Goal: Obtain resource: Download file/media

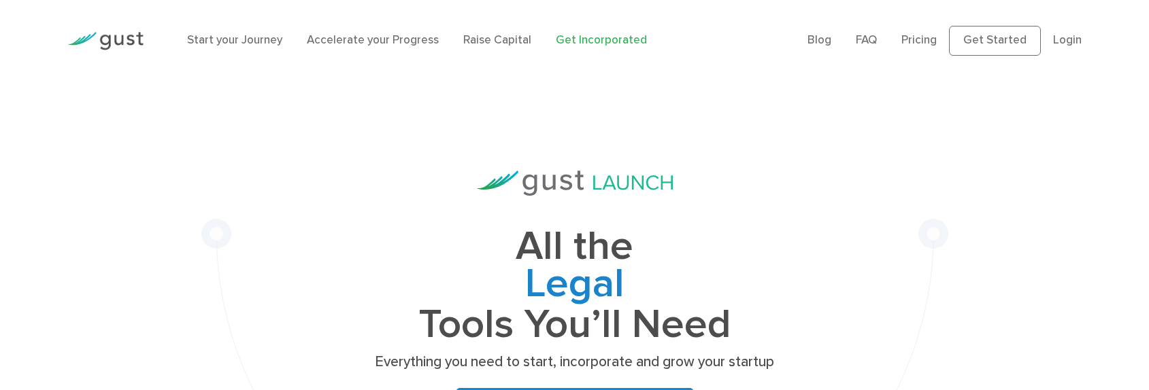
click at [1064, 47] on link "Login" at bounding box center [1067, 40] width 29 height 14
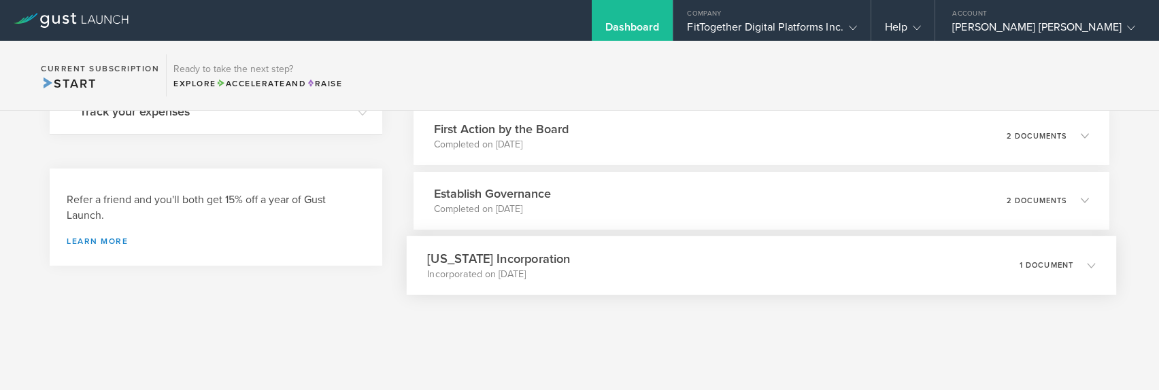
scroll to position [554, 0]
click at [539, 265] on h3 "[US_STATE] Incorporation" at bounding box center [498, 259] width 143 height 18
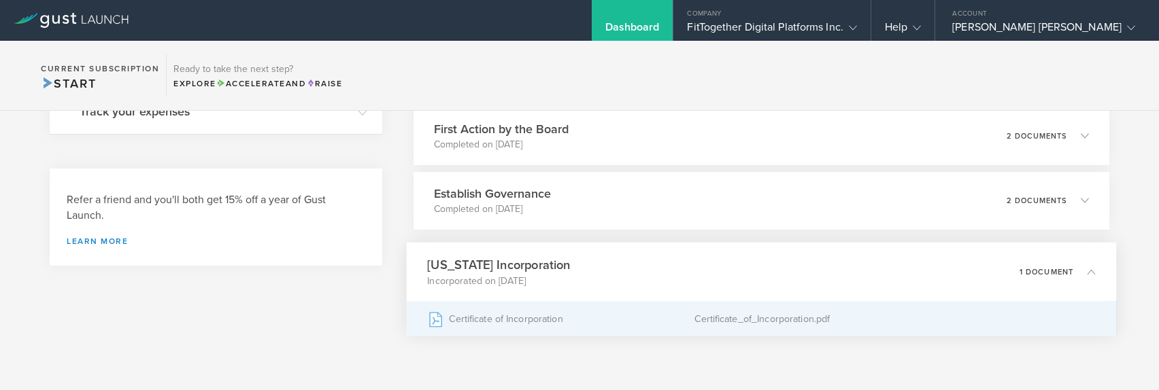
click at [514, 316] on div "Certificate of Incorporation" at bounding box center [560, 319] width 267 height 34
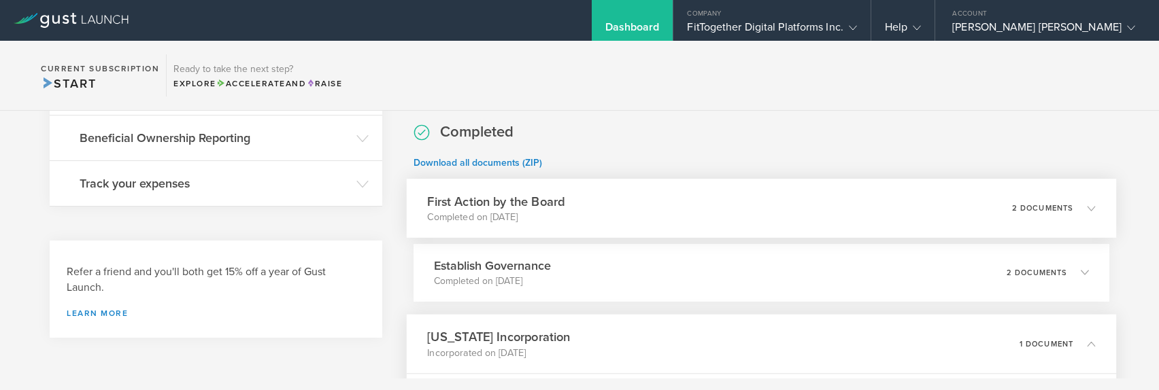
scroll to position [539, 0]
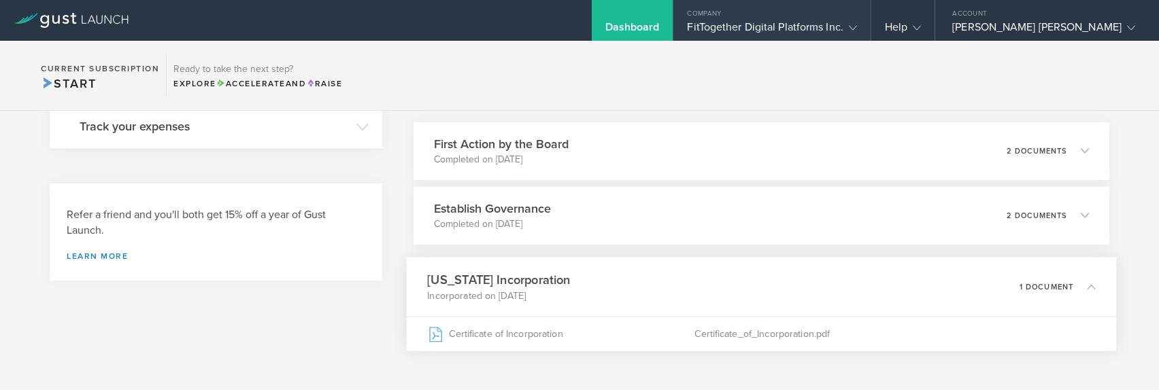
click at [857, 25] on icon at bounding box center [853, 28] width 8 height 8
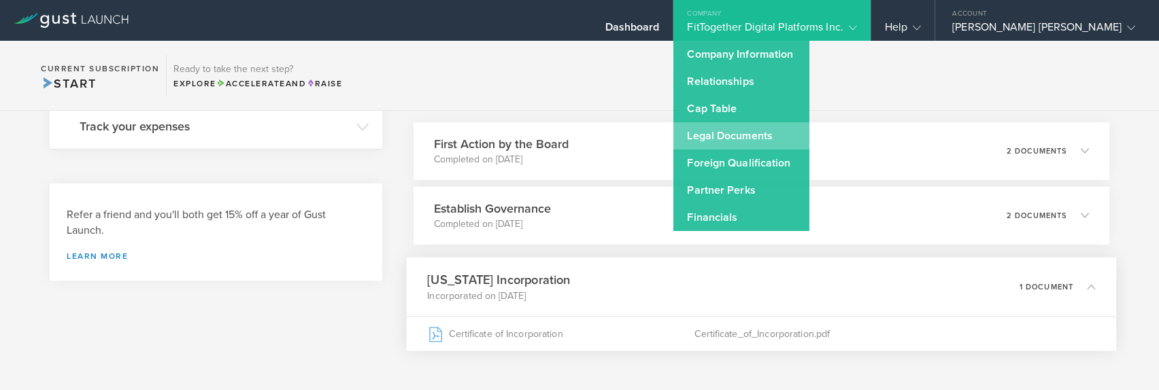
click at [805, 130] on link "Legal Documents" at bounding box center [741, 135] width 136 height 27
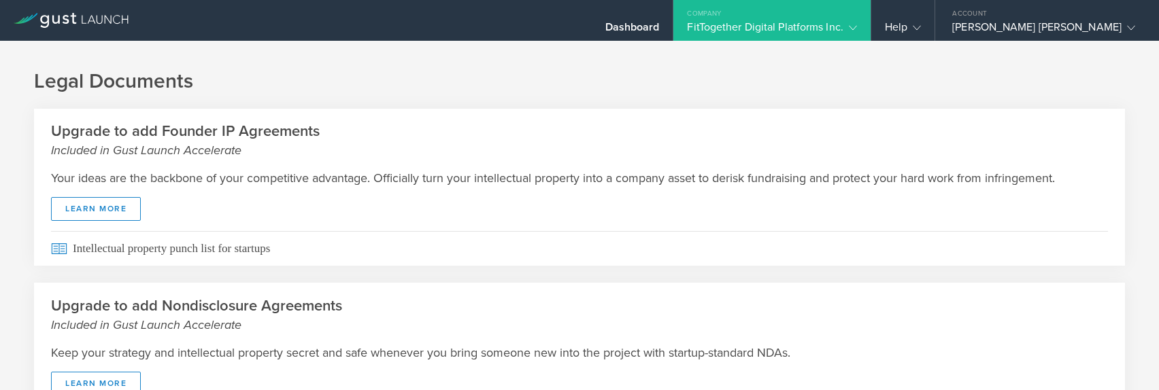
click at [856, 33] on div "FitTogether Digital Platforms Inc." at bounding box center [771, 30] width 169 height 20
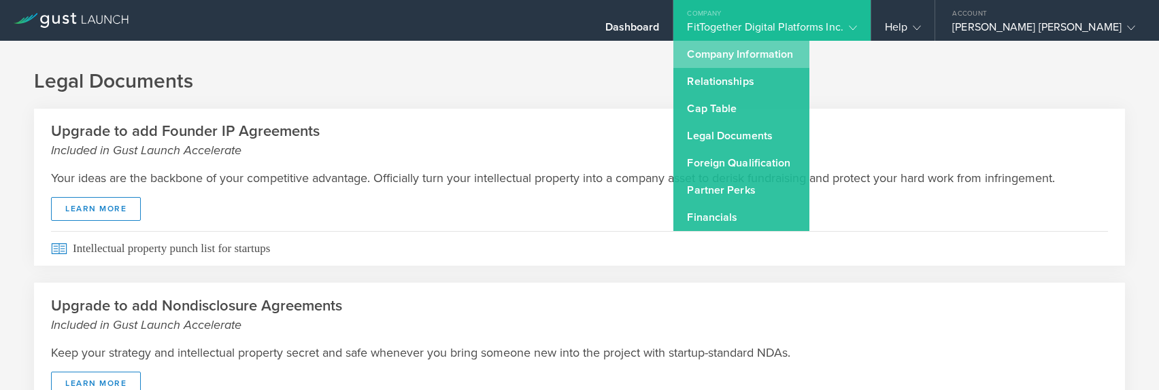
click at [809, 48] on link "Company Information" at bounding box center [741, 54] width 136 height 27
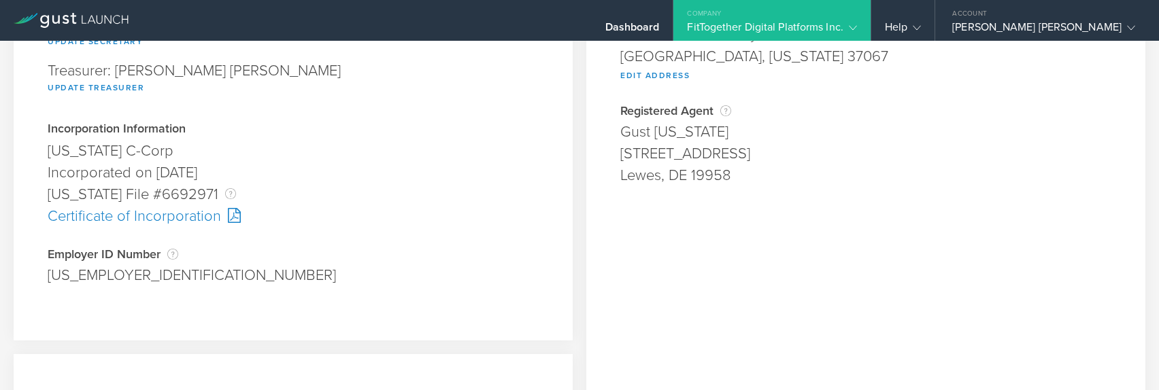
scroll to position [275, 0]
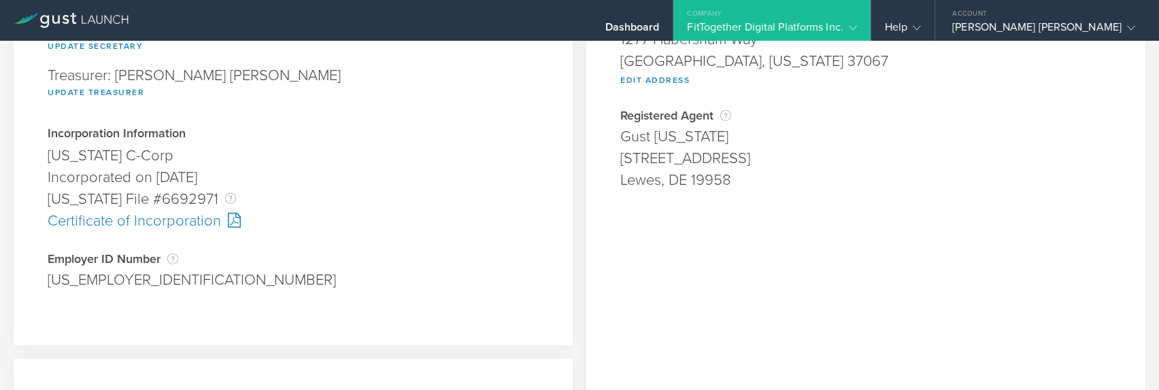
click at [232, 221] on div at bounding box center [231, 220] width 20 height 15
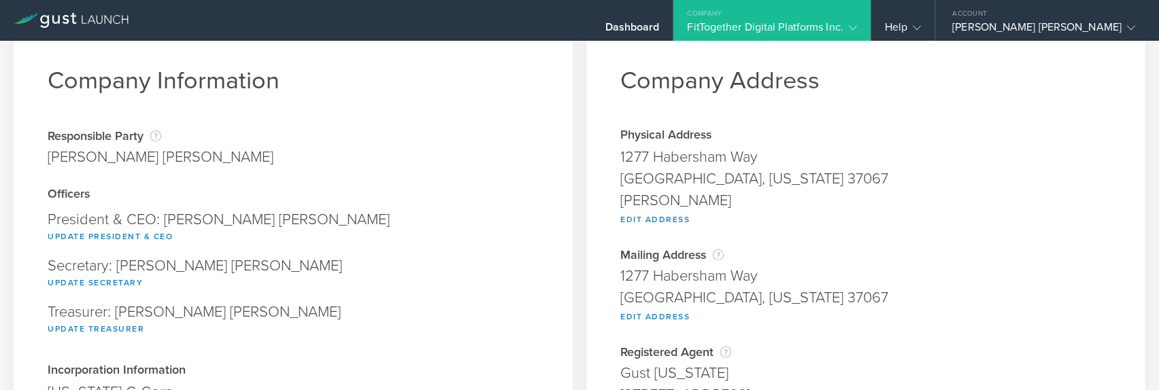
scroll to position [0, 0]
